Goal: Information Seeking & Learning: Learn about a topic

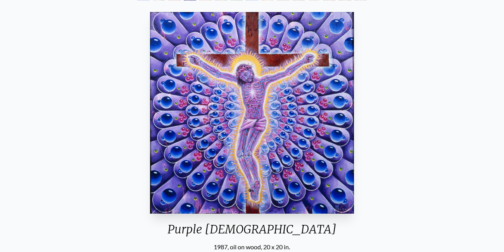
scroll to position [62, 0]
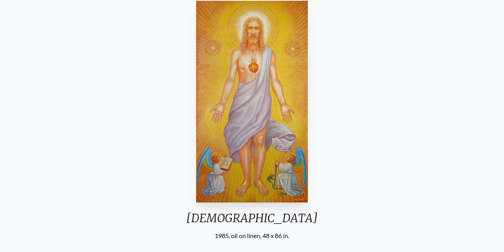
scroll to position [78, 0]
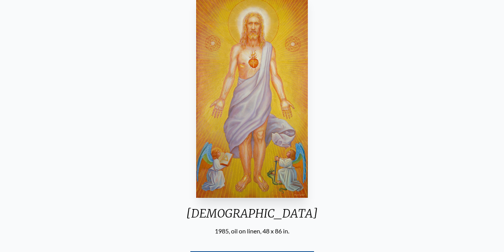
click at [361, 131] on div "Christ 1985, oil on linen, 48 x 86 in. Visit the CoSM Shop" at bounding box center [251, 142] width 491 height 299
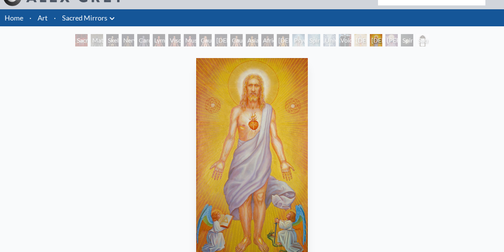
scroll to position [8, 0]
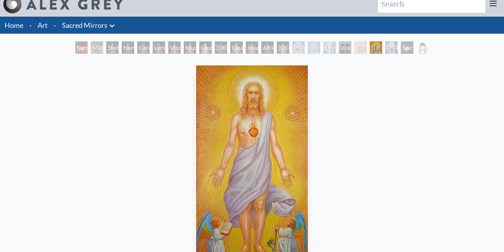
paste input "C"
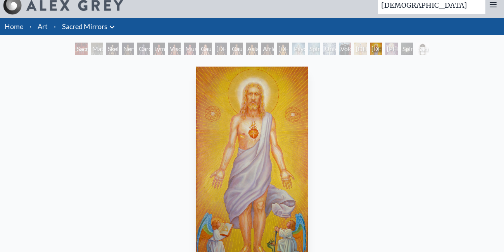
type input "Christ"
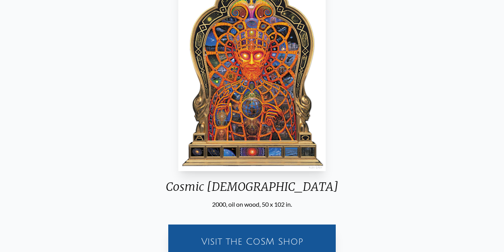
scroll to position [122, 0]
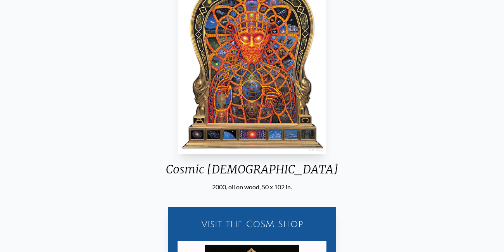
click at [451, 28] on div "Cosmic Christ 2000, oil on wood, 50 x 102 in. Visit the CoSM Shop Cosmic Christ…" at bounding box center [251, 185] width 491 height 472
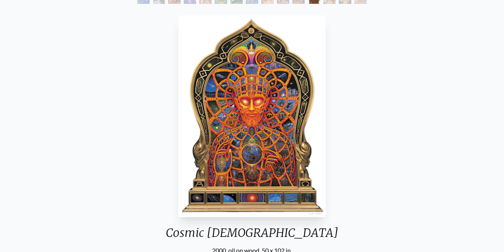
scroll to position [61, 0]
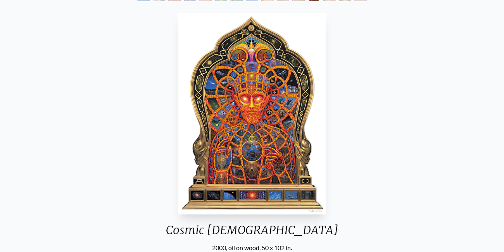
click at [260, 102] on img "12 / 15" at bounding box center [251, 114] width 147 height 202
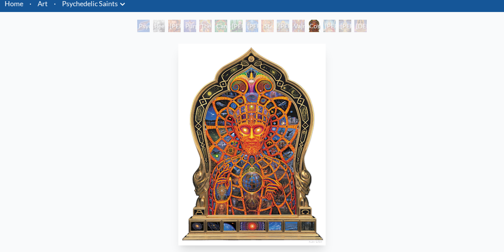
scroll to position [27, 0]
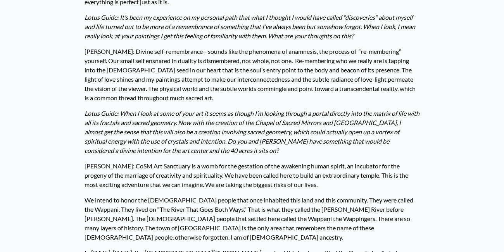
scroll to position [109, 0]
